Goal: Task Accomplishment & Management: Complete application form

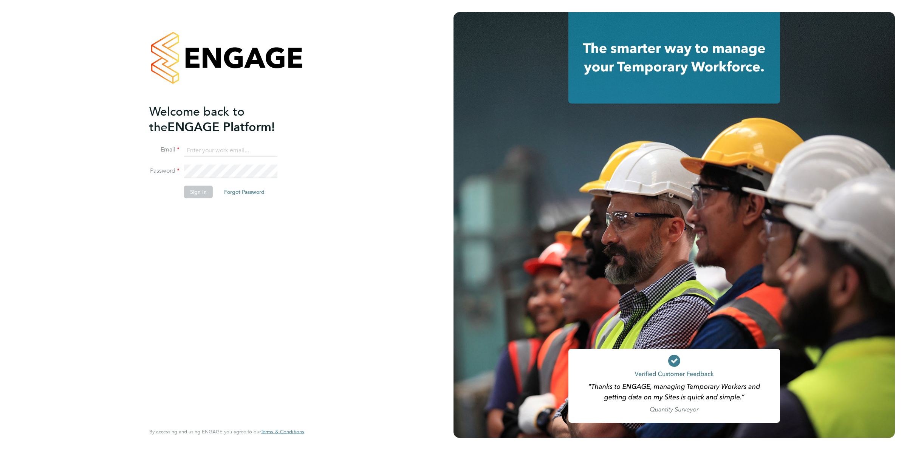
type input "Kayleigh.odonnell@danielowen.co.uk"
click at [189, 182] on li "Password" at bounding box center [222, 175] width 147 height 21
click at [194, 191] on button "Sign In" at bounding box center [198, 192] width 29 height 12
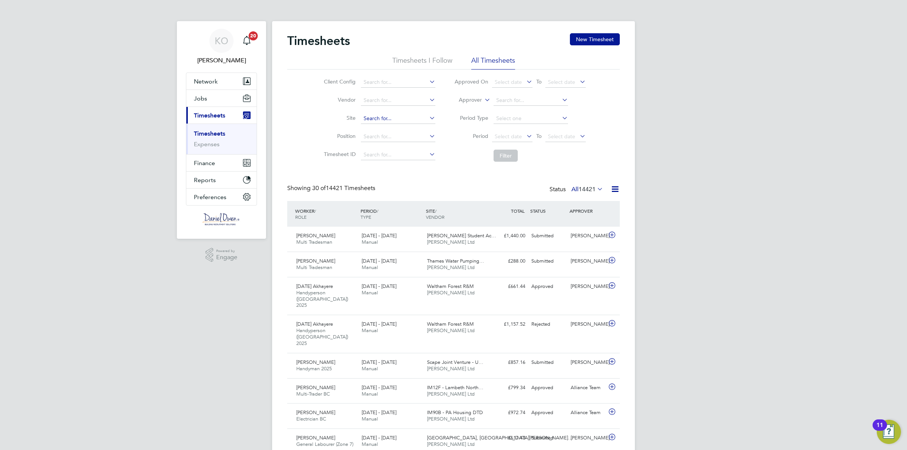
click at [372, 116] on input at bounding box center [398, 118] width 74 height 11
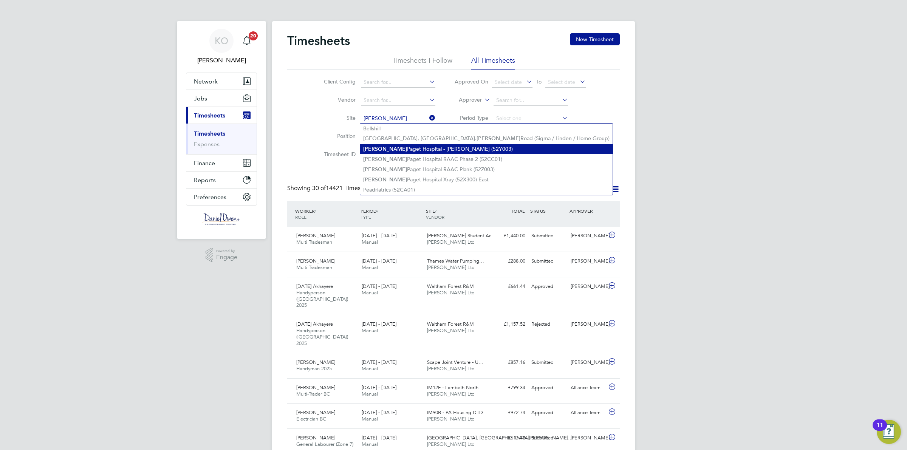
click at [427, 152] on li "[PERSON_NAME] Hospital - [PERSON_NAME] (52Y003)" at bounding box center [486, 149] width 253 height 10
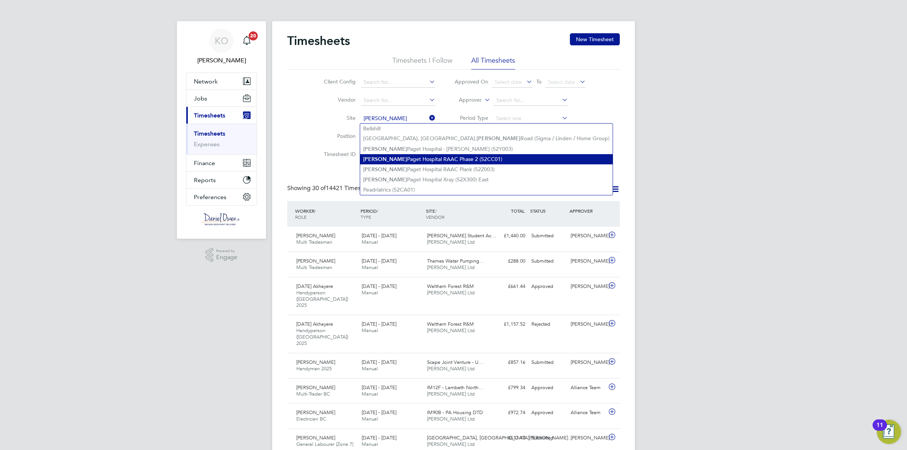
type input "[PERSON_NAME] Hospital - [PERSON_NAME] (52Y003)"
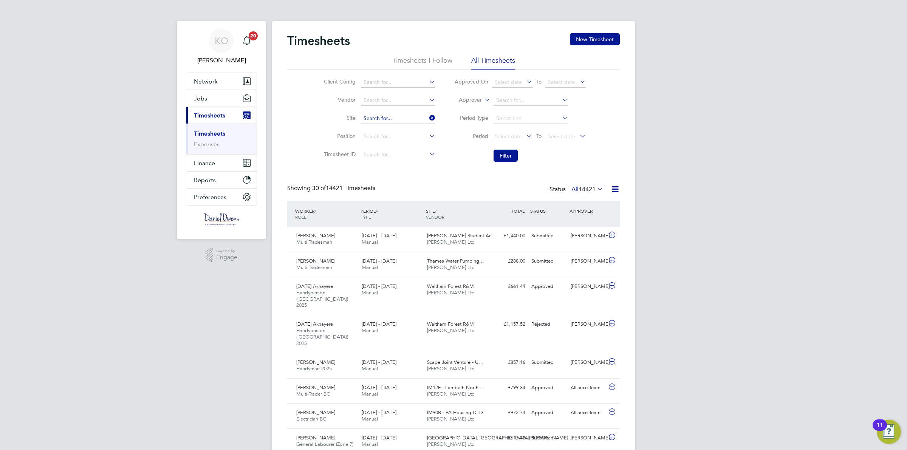
click at [413, 121] on input at bounding box center [398, 118] width 74 height 11
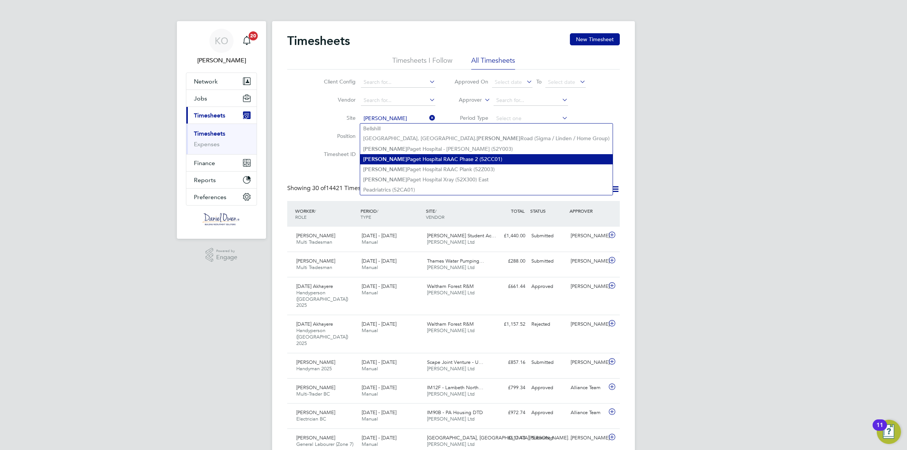
click at [450, 161] on li "[PERSON_NAME] Hospital RAAC Phase 2 (52CC01)" at bounding box center [486, 159] width 253 height 10
type input "[PERSON_NAME] Hospital RAAC Phase 2 (52CC01)"
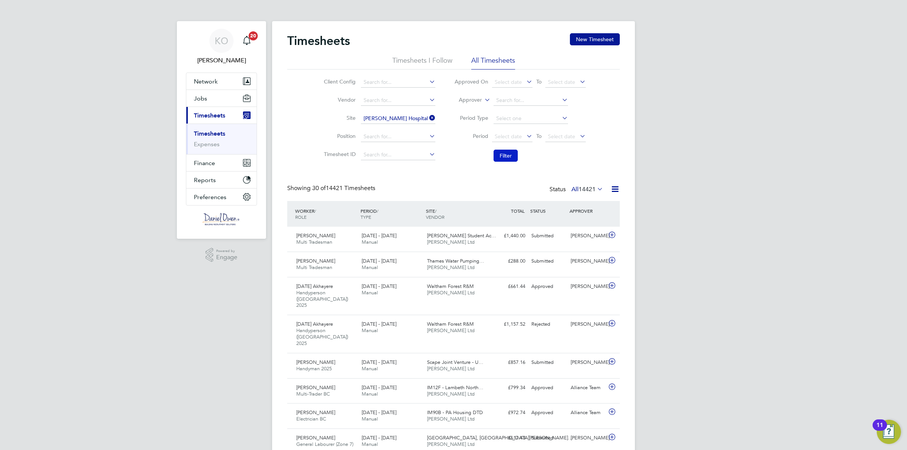
click at [515, 154] on button "Filter" at bounding box center [506, 156] width 24 height 12
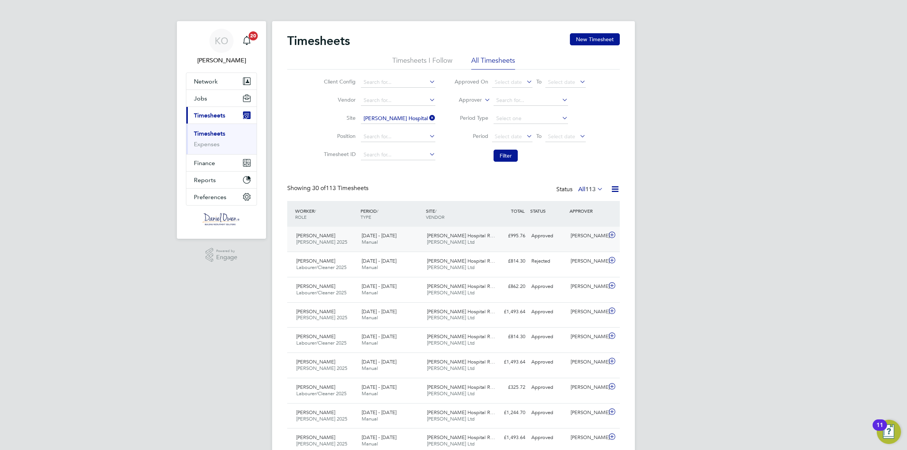
click at [542, 239] on div "Approved" at bounding box center [548, 236] width 39 height 12
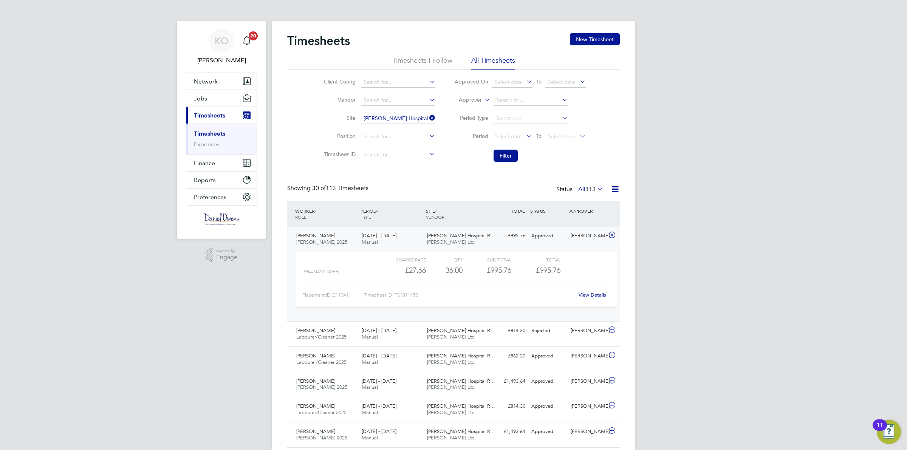
click at [615, 39] on button "New Timesheet" at bounding box center [595, 39] width 50 height 12
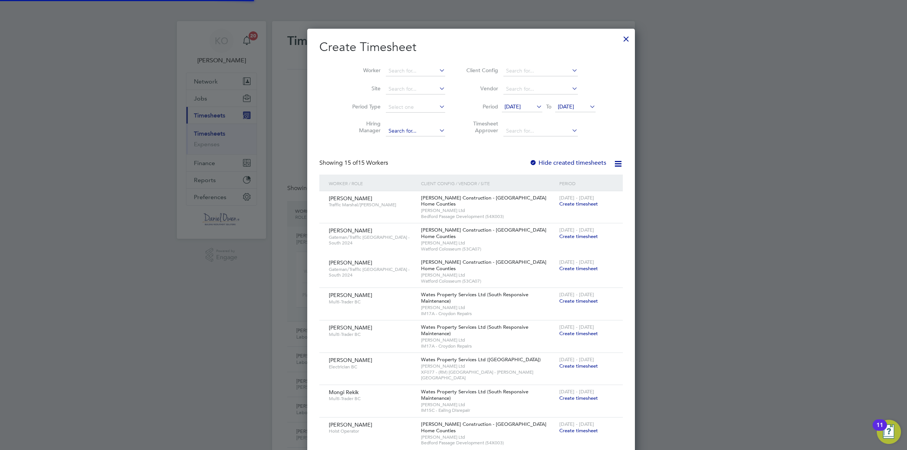
scroll to position [718, 292]
click at [386, 89] on input at bounding box center [415, 89] width 59 height 11
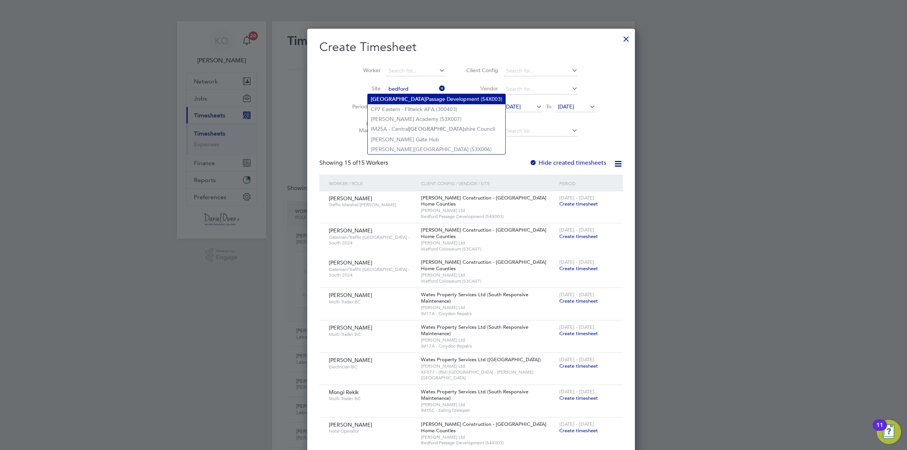
click at [400, 98] on li "Bedford Passage Development (54X003)" at bounding box center [437, 99] width 138 height 10
type input "Bedford Passage Development (54X003)"
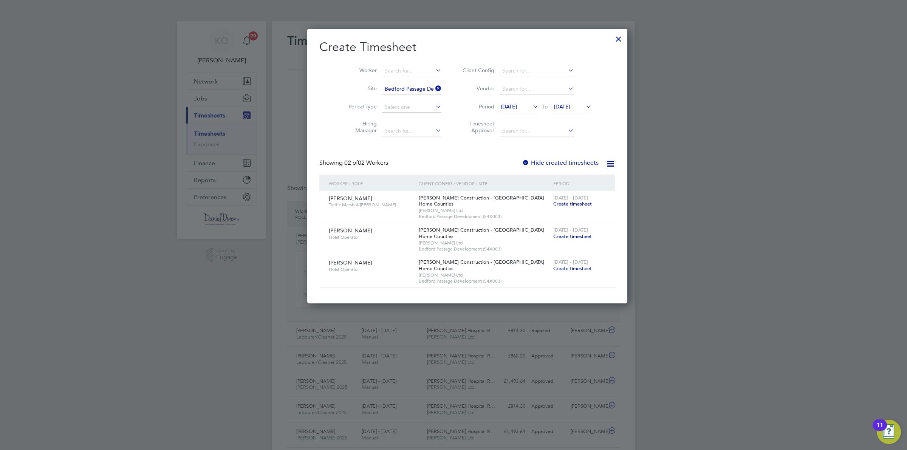
scroll to position [275, 292]
click at [554, 205] on span "Create timesheet" at bounding box center [573, 204] width 39 height 6
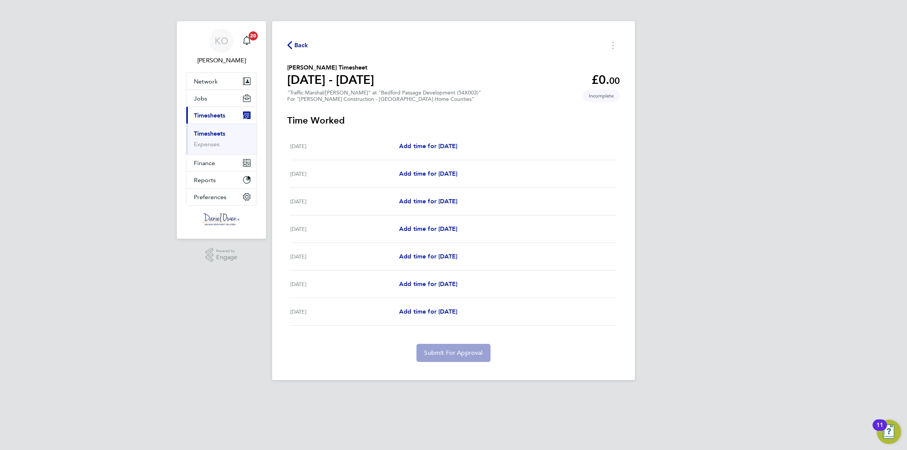
click at [453, 197] on div "[DATE] Add time for [DATE] Add time for [DATE]" at bounding box center [453, 202] width 327 height 28
click at [455, 203] on span "Add time for [DATE]" at bounding box center [428, 201] width 58 height 7
select select "30"
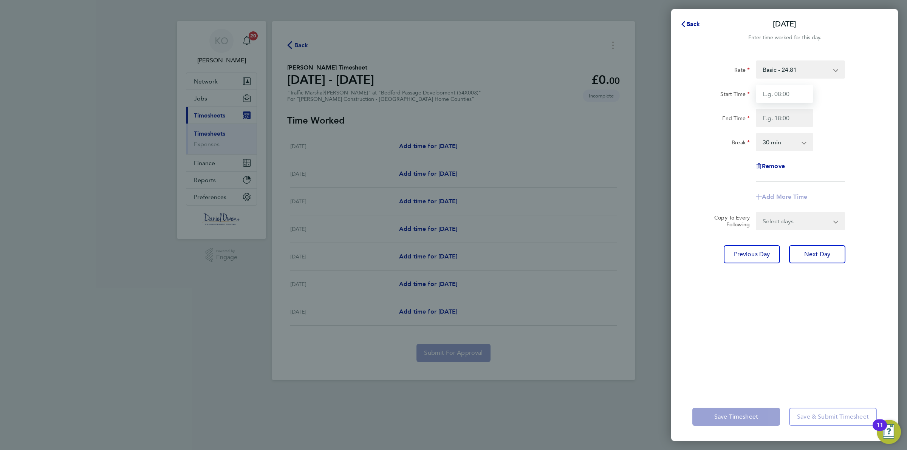
click at [768, 99] on input "Start Time" at bounding box center [784, 94] width 57 height 18
type input "07:30"
drag, startPoint x: 782, startPoint y: 118, endPoint x: 783, endPoint y: 125, distance: 7.3
click at [782, 118] on input "End Time" at bounding box center [784, 118] width 57 height 18
type input "17:00"
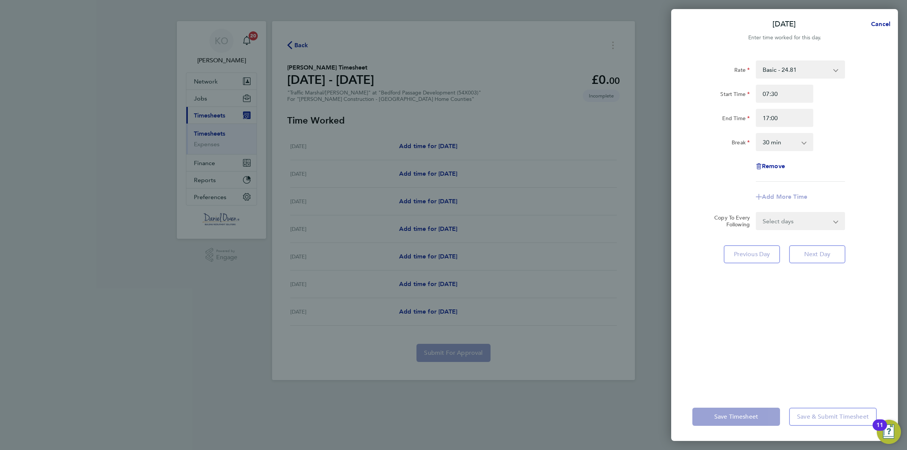
click at [834, 161] on div "Rate Basic - 24.81 OT1 - 39.39 Start Time 07:30 End Time 17:00 Break 0 min 15 m…" at bounding box center [785, 120] width 185 height 121
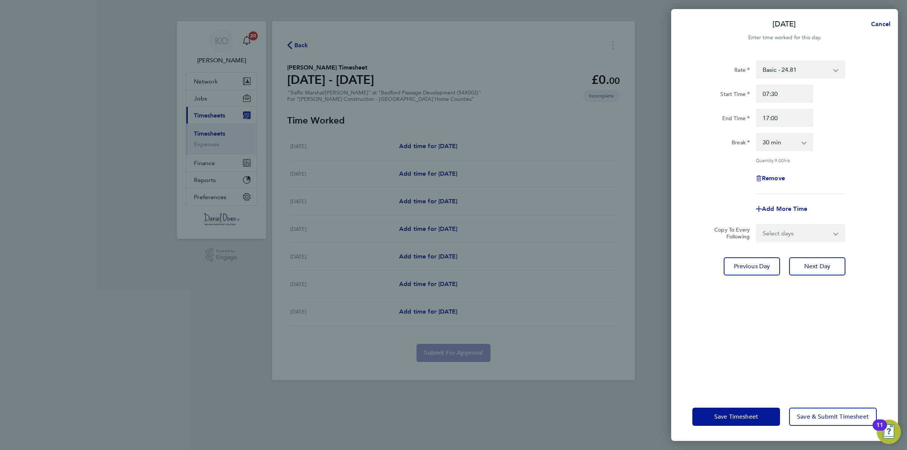
click at [785, 234] on select "Select days Day [DATE] [DATE] [DATE] [DATE]" at bounding box center [796, 233] width 79 height 17
select select "DAY"
click at [757, 225] on select "Select days Day [DATE] [DATE] [DATE] [DATE]" at bounding box center [796, 233] width 79 height 17
select select "[DATE]"
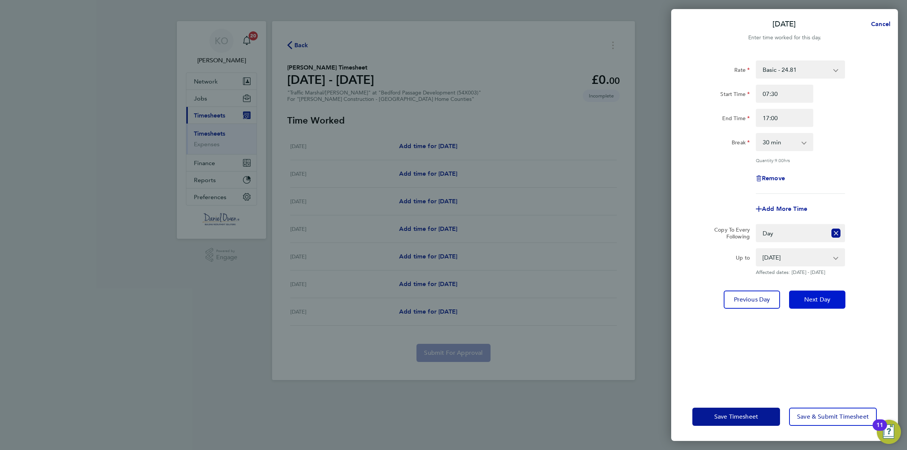
click at [810, 296] on span "Next Day" at bounding box center [818, 300] width 26 height 8
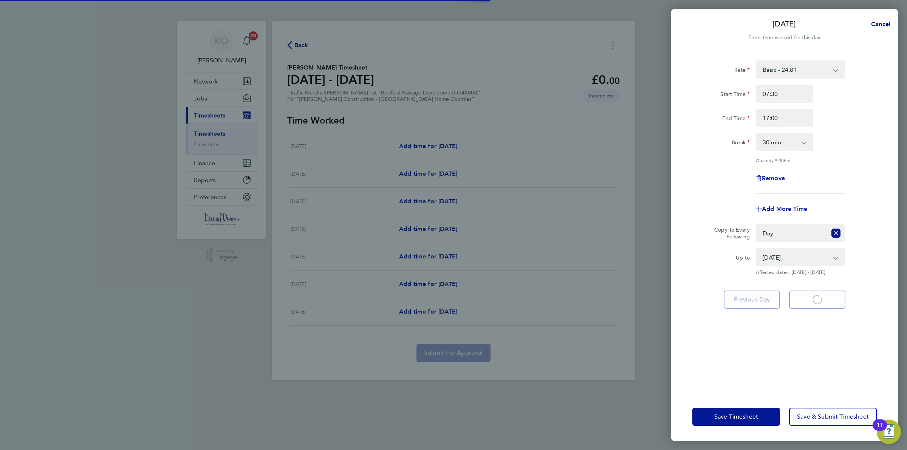
select select "30"
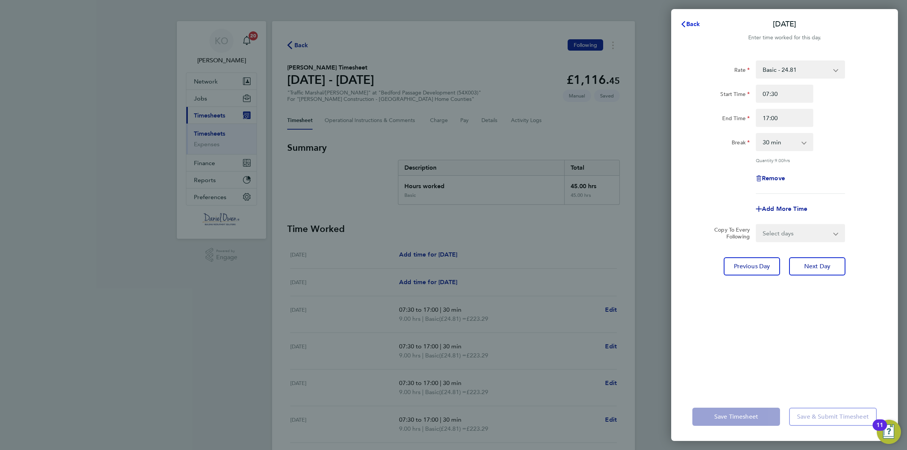
click at [693, 27] on button "Back" at bounding box center [690, 24] width 35 height 15
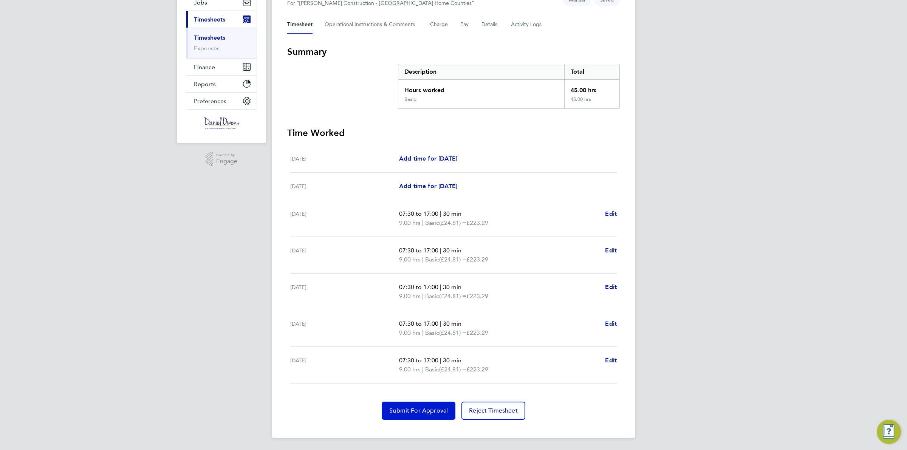
click at [393, 418] on button "Submit For Approval" at bounding box center [419, 411] width 74 height 18
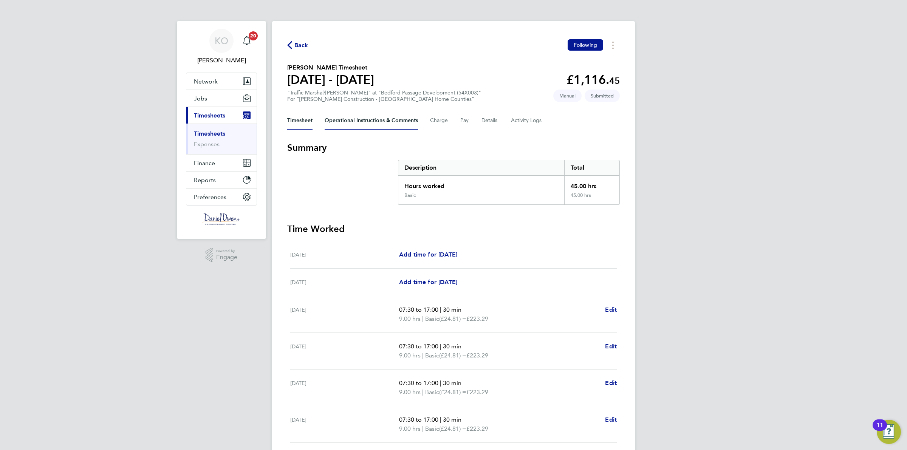
click at [398, 119] on Comments-tab "Operational Instructions & Comments" at bounding box center [371, 121] width 93 height 18
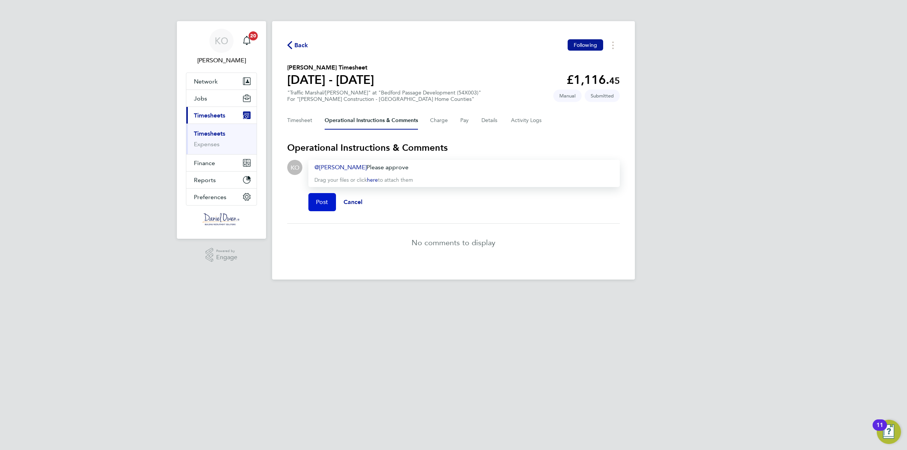
click at [322, 201] on span "Post" at bounding box center [322, 203] width 12 height 8
